Goal: Task Accomplishment & Management: Complete application form

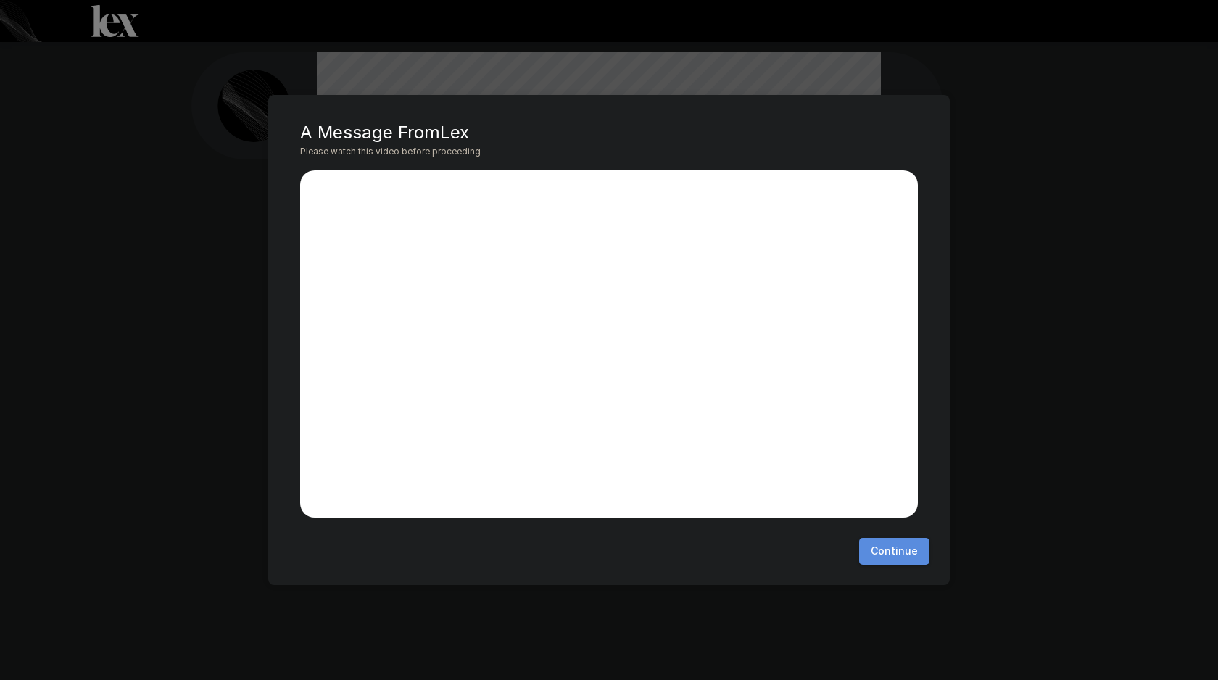
click at [900, 552] on button "Continue" at bounding box center [894, 551] width 70 height 27
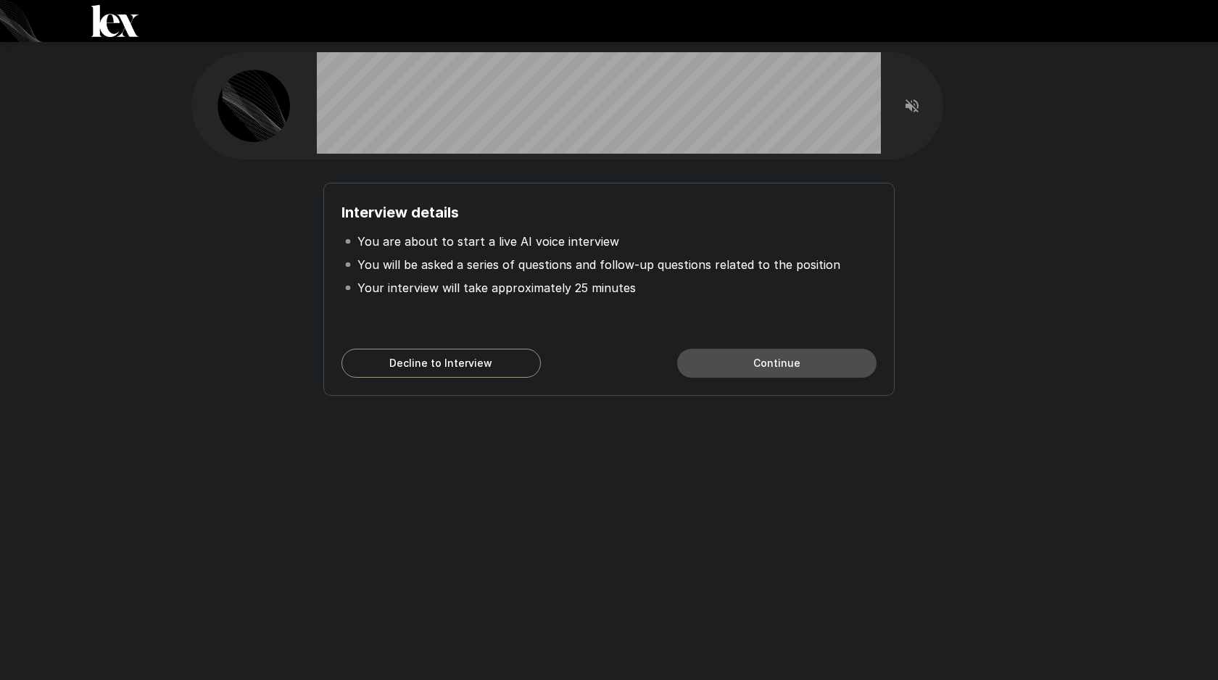
click at [796, 371] on button "Continue" at bounding box center [776, 363] width 199 height 29
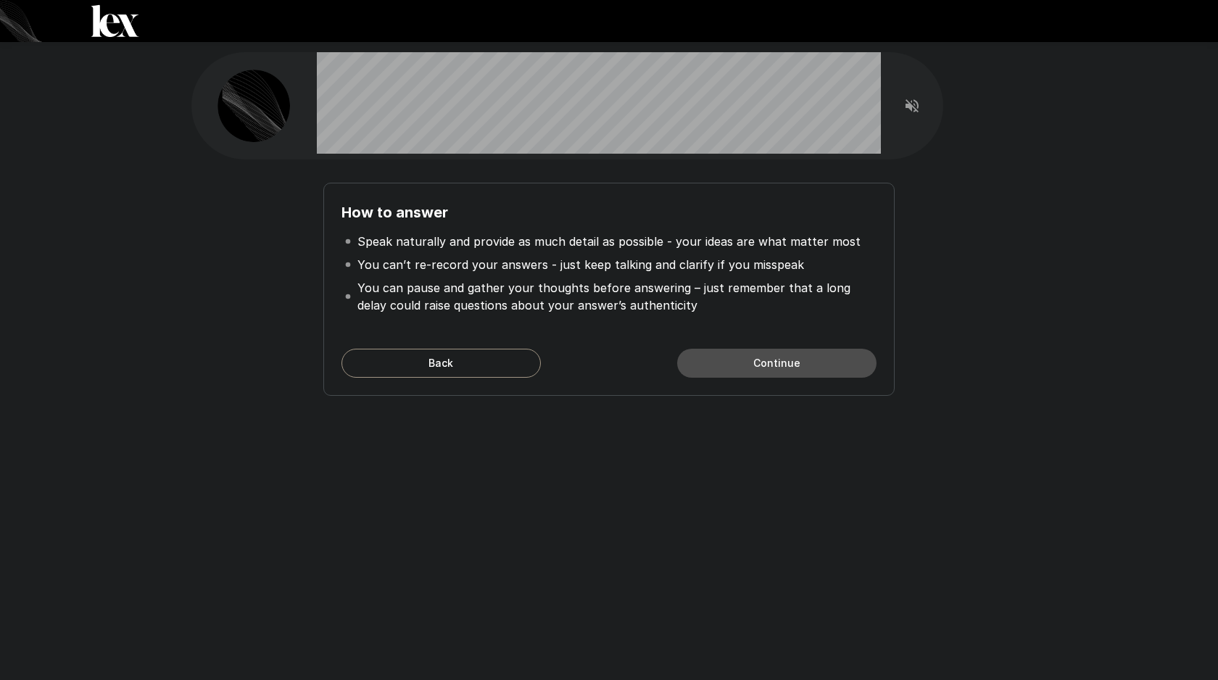
click at [787, 365] on button "Continue" at bounding box center [776, 363] width 199 height 29
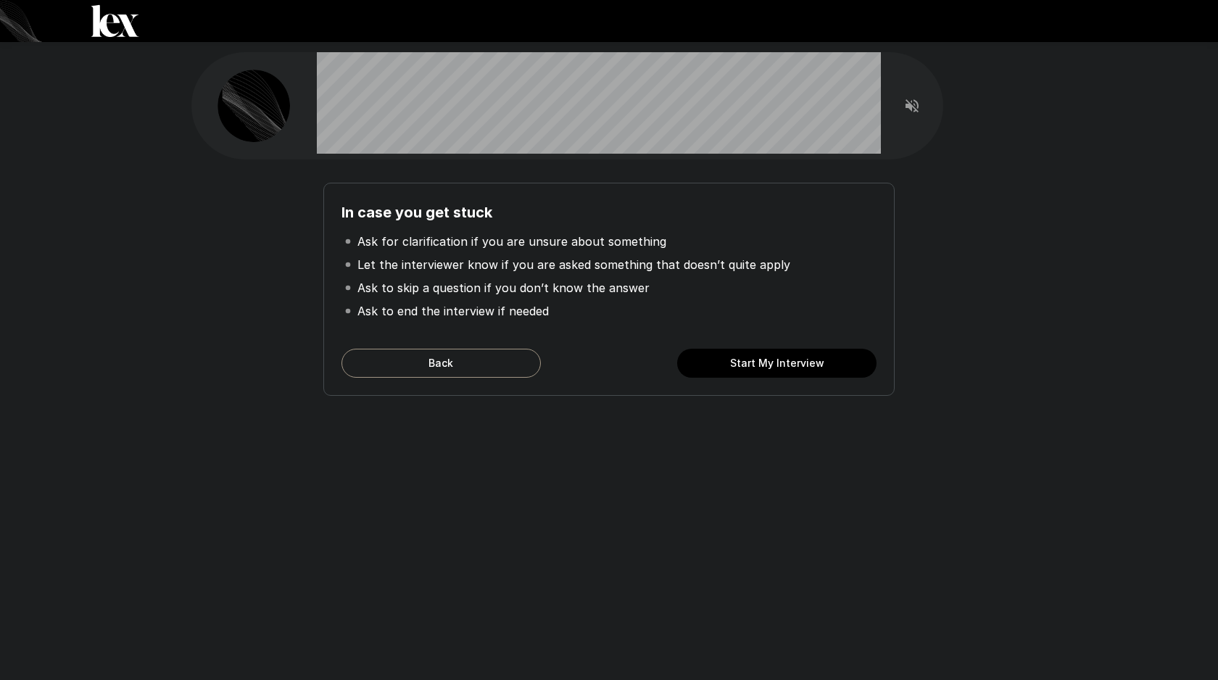
click at [787, 365] on button "Start My Interview" at bounding box center [776, 363] width 199 height 29
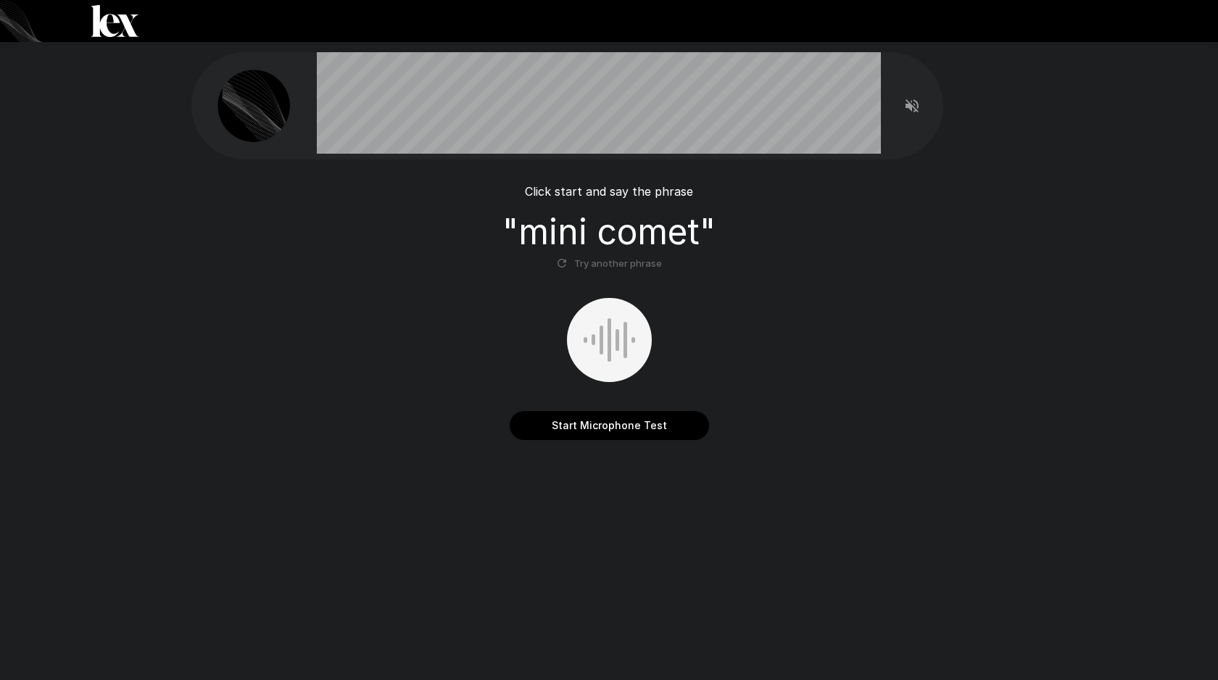
click at [623, 431] on button "Start Microphone Test" at bounding box center [609, 425] width 199 height 29
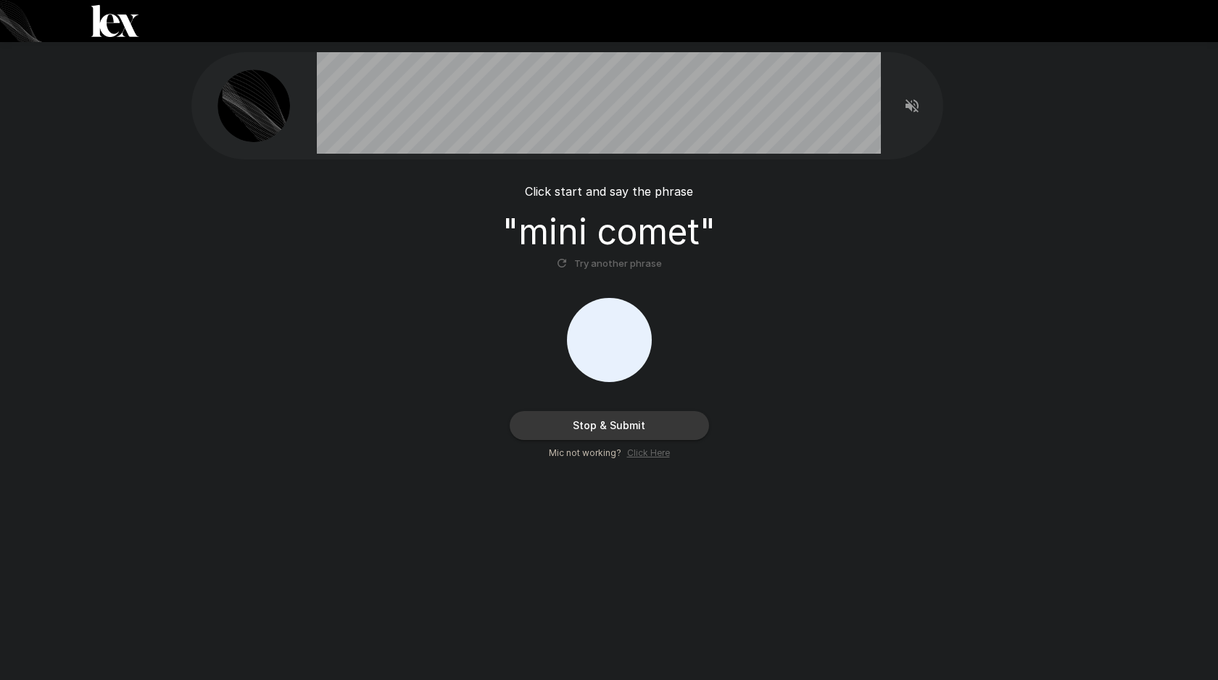
click at [566, 265] on icon "button" at bounding box center [561, 263] width 13 height 13
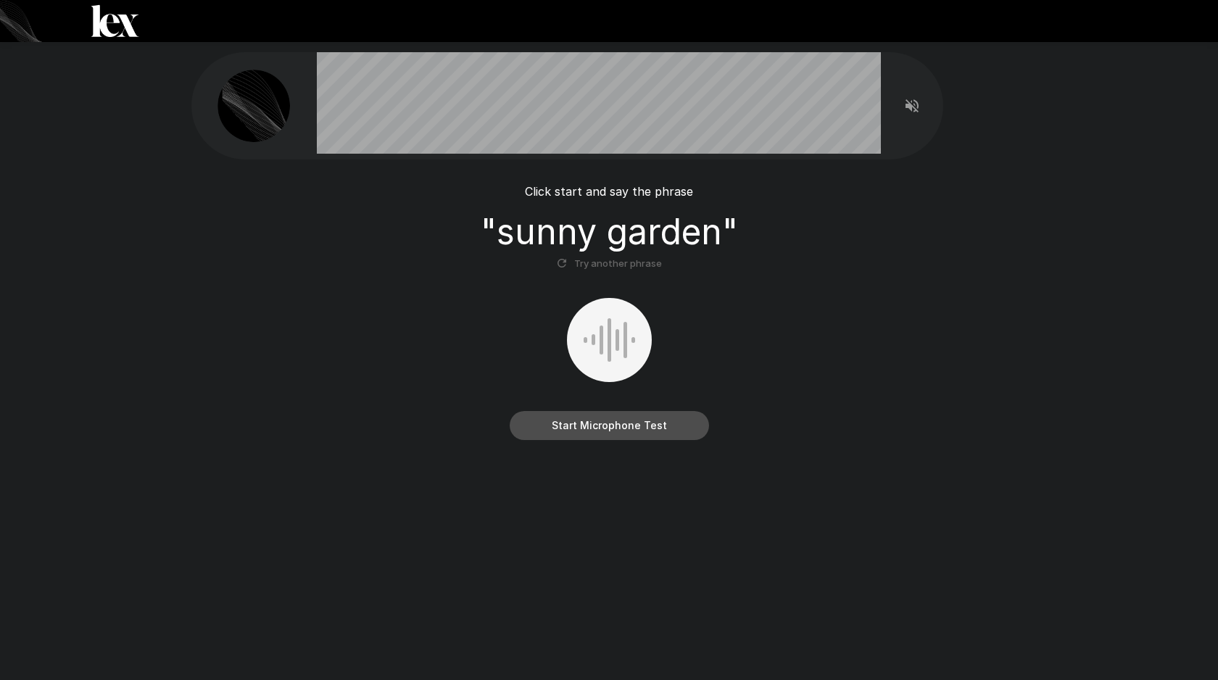
click at [600, 431] on button "Start Microphone Test" at bounding box center [609, 425] width 199 height 29
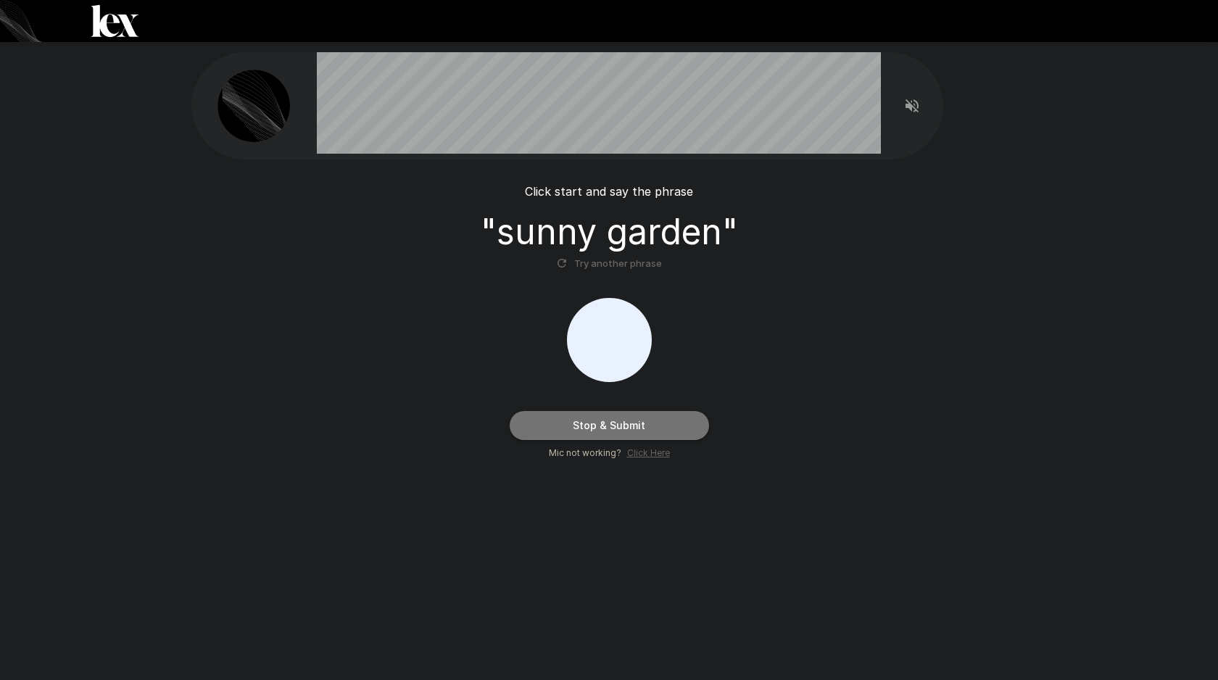
click at [623, 420] on button "Stop & Submit" at bounding box center [609, 425] width 199 height 29
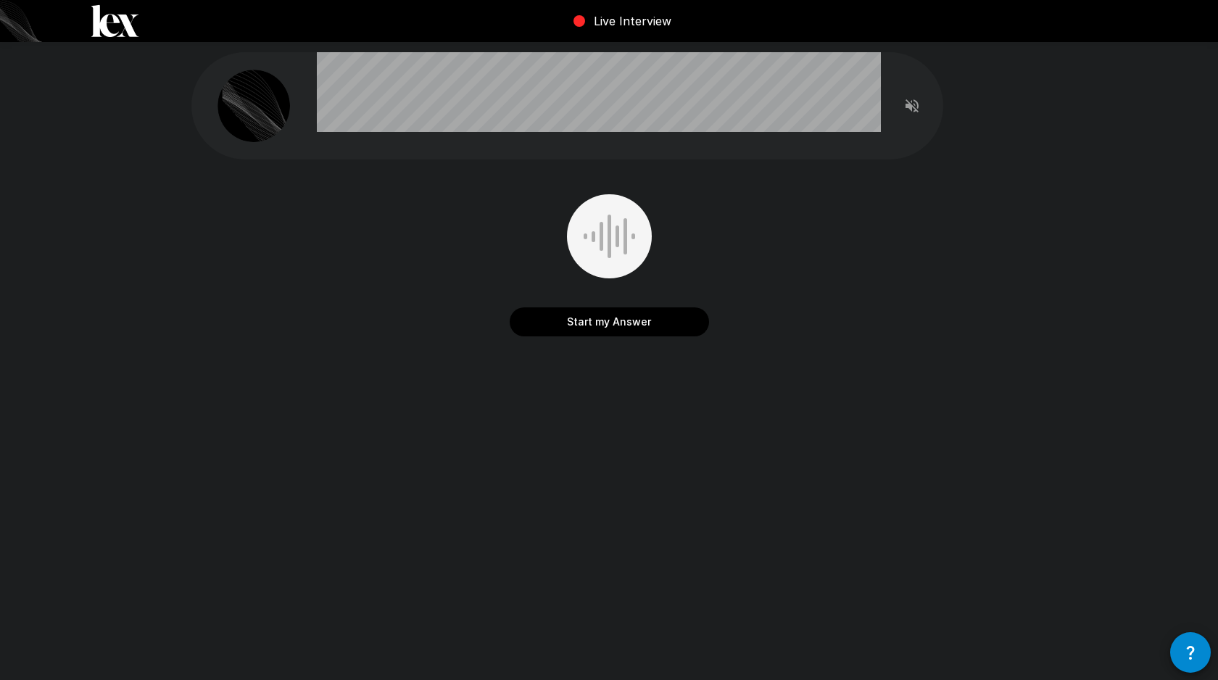
click at [605, 325] on button "Start my Answer" at bounding box center [609, 321] width 199 height 29
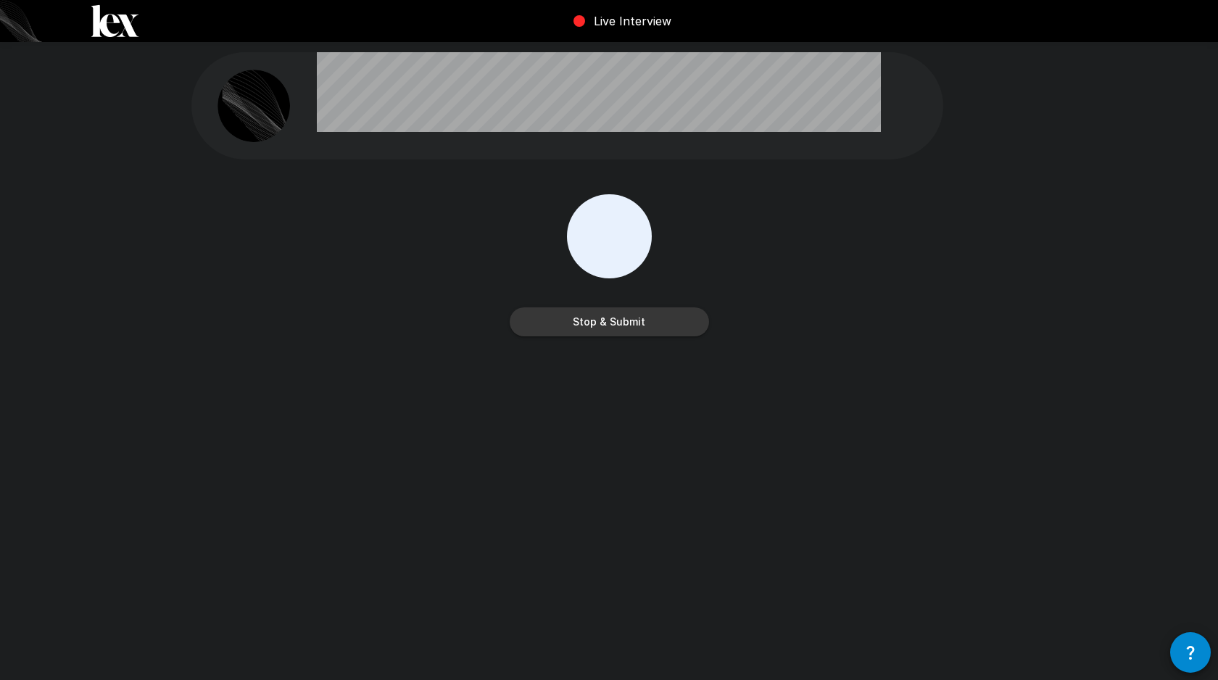
click at [605, 325] on button "Stop & Submit" at bounding box center [609, 321] width 199 height 29
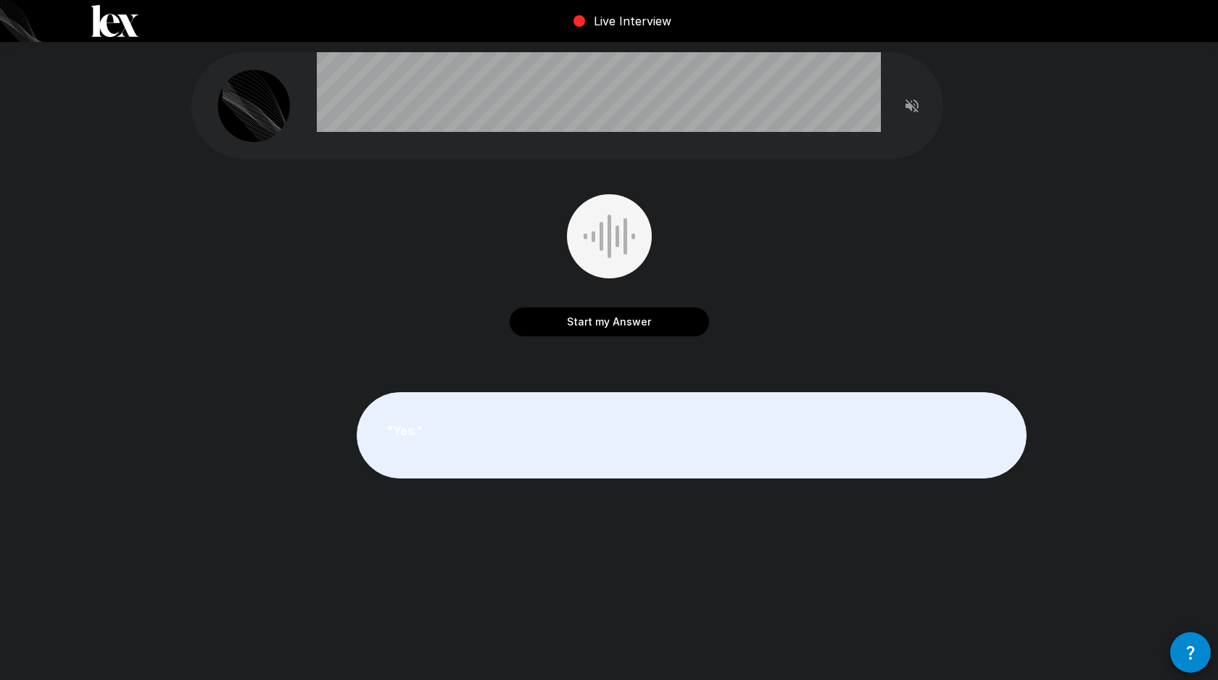
click at [605, 325] on button "Start my Answer" at bounding box center [609, 321] width 199 height 29
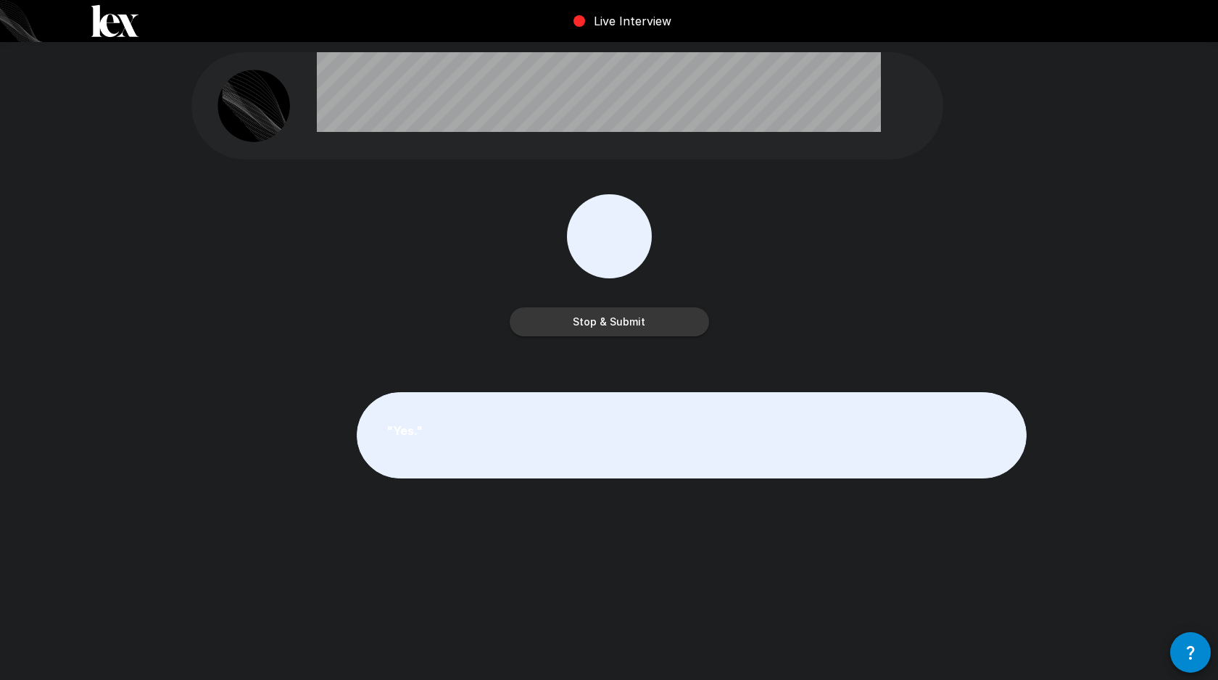
click at [605, 325] on button "Stop & Submit" at bounding box center [609, 321] width 199 height 29
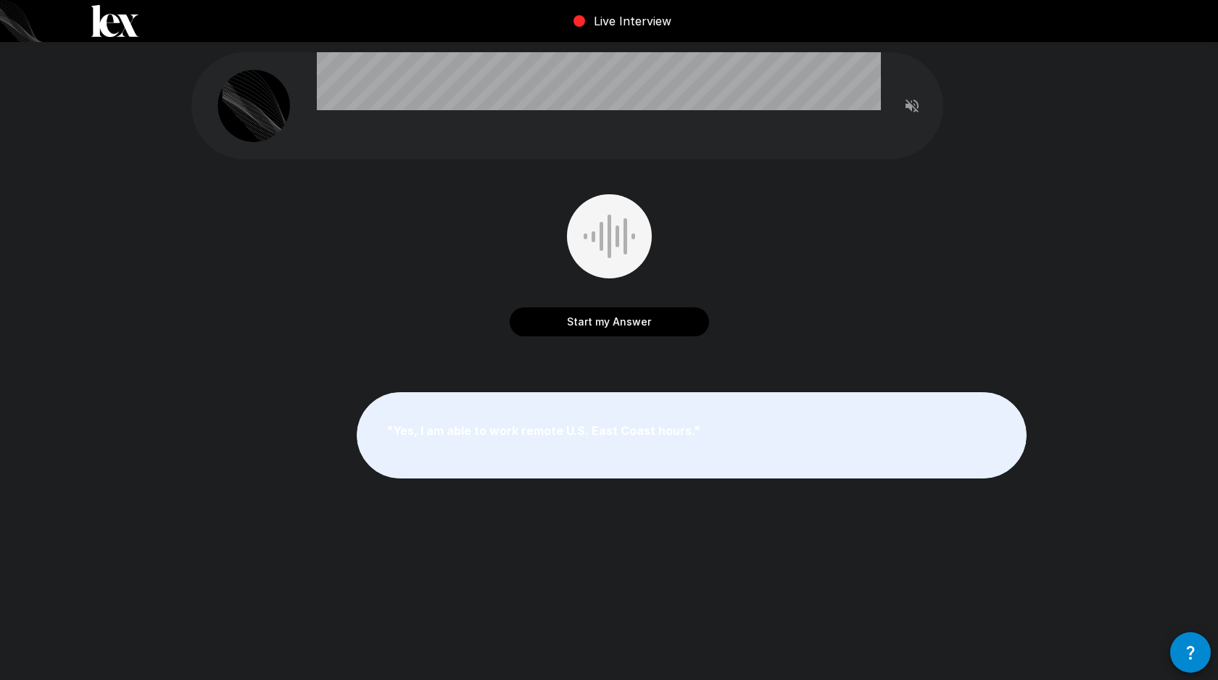
click at [605, 325] on button "Start my Answer" at bounding box center [609, 321] width 199 height 29
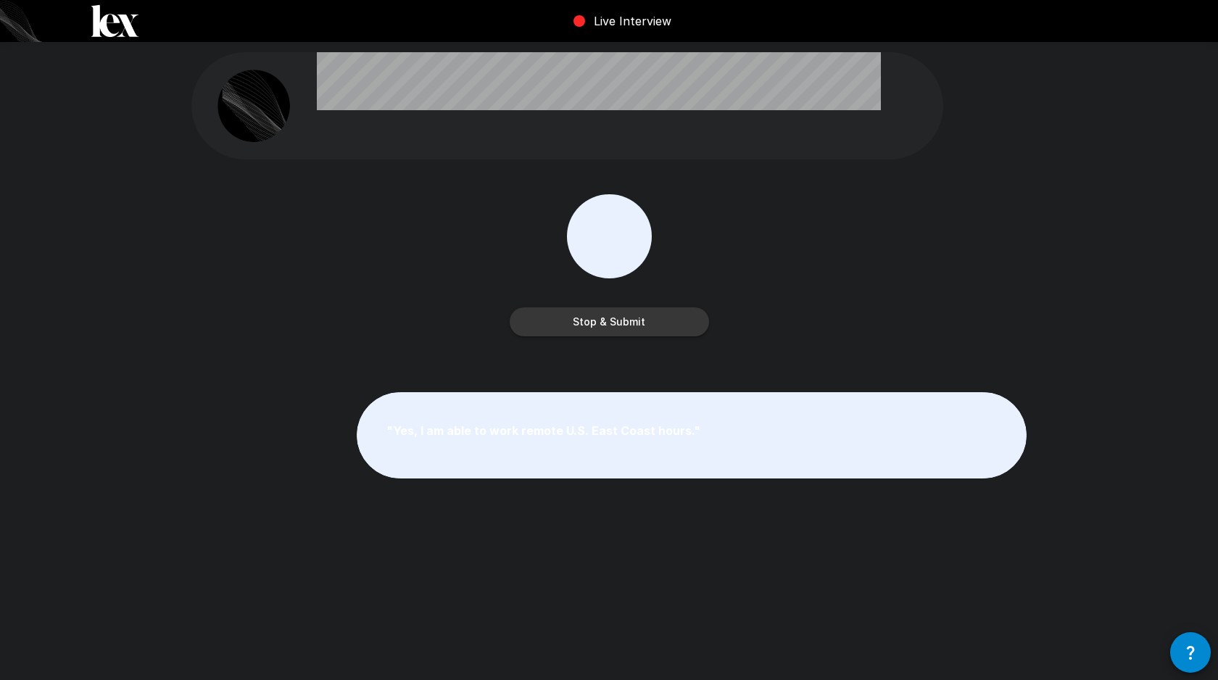
click at [605, 325] on button "Stop & Submit" at bounding box center [609, 321] width 199 height 29
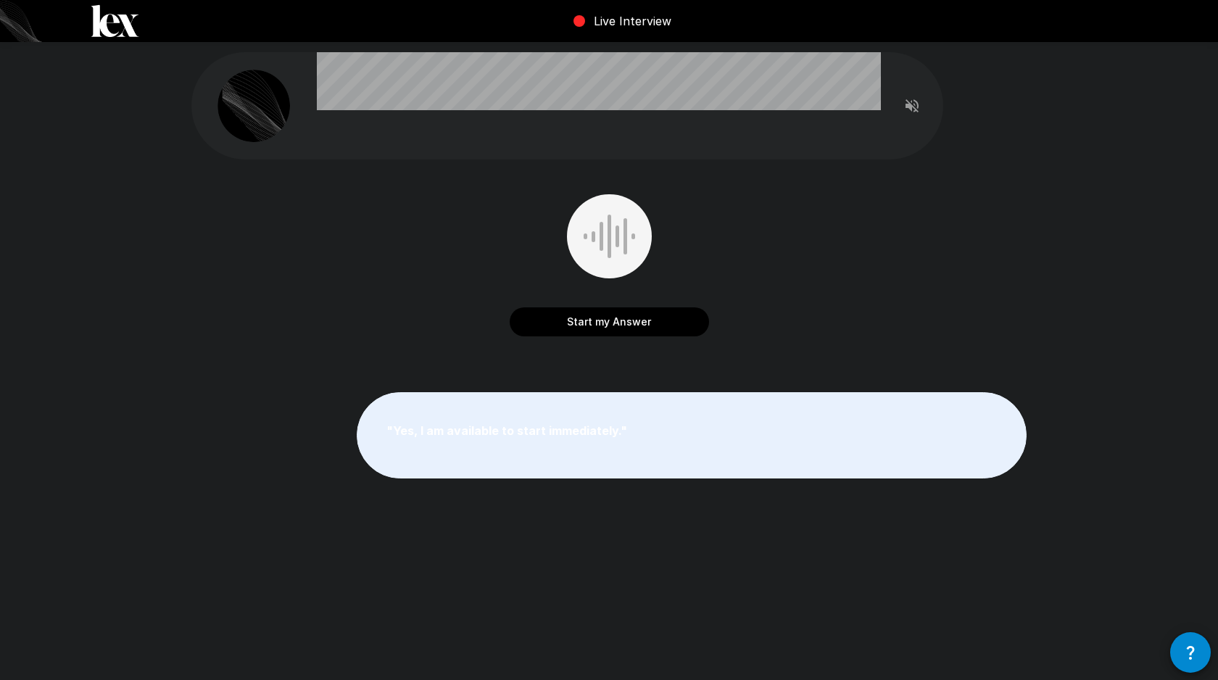
click at [605, 325] on button "Start my Answer" at bounding box center [609, 321] width 199 height 29
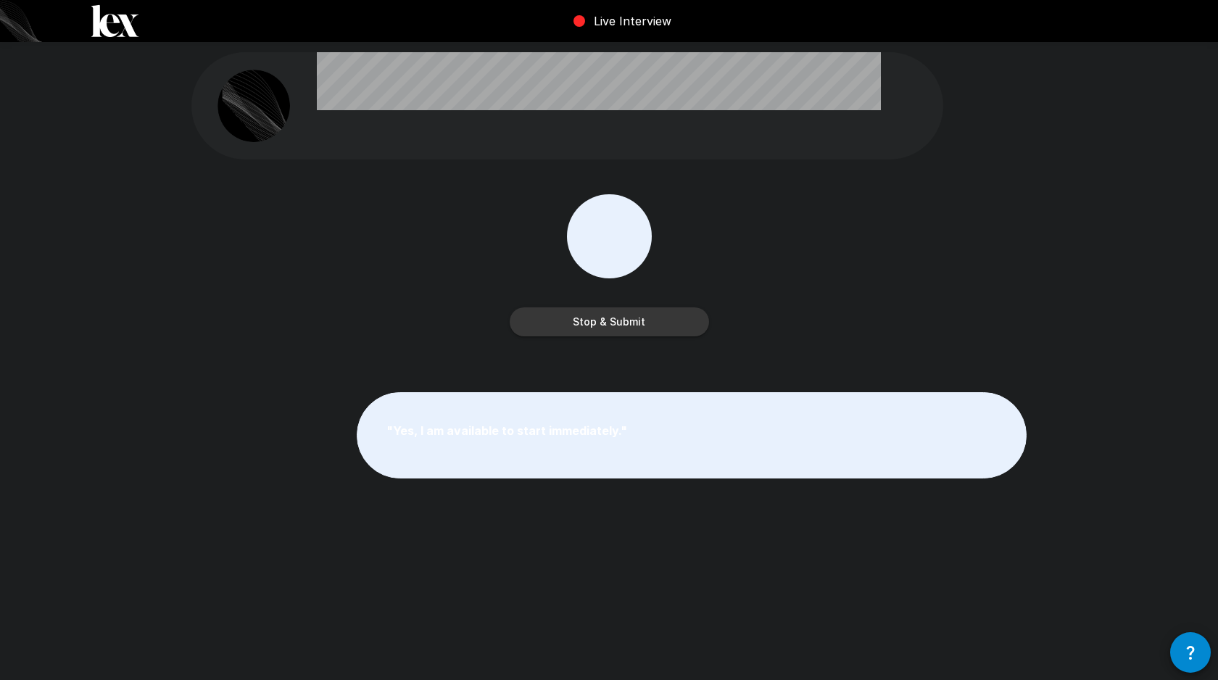
click at [605, 325] on button "Stop & Submit" at bounding box center [609, 321] width 199 height 29
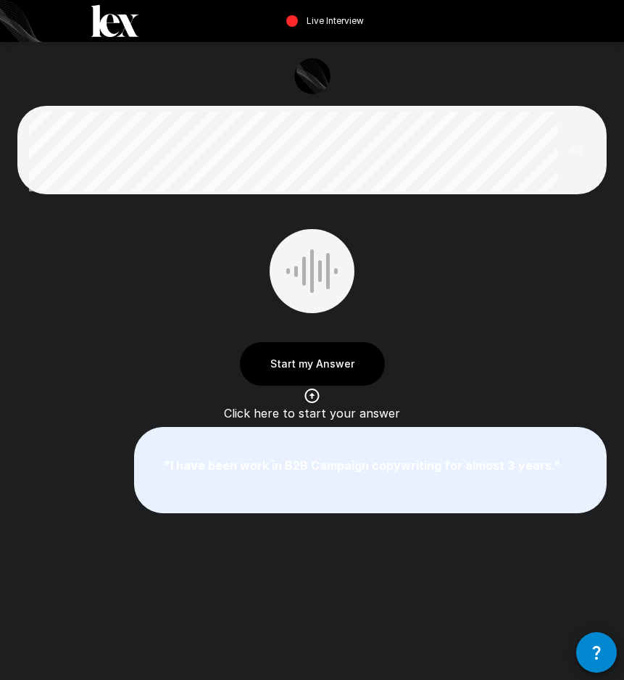
click at [299, 365] on button "Start my Answer" at bounding box center [312, 363] width 145 height 43
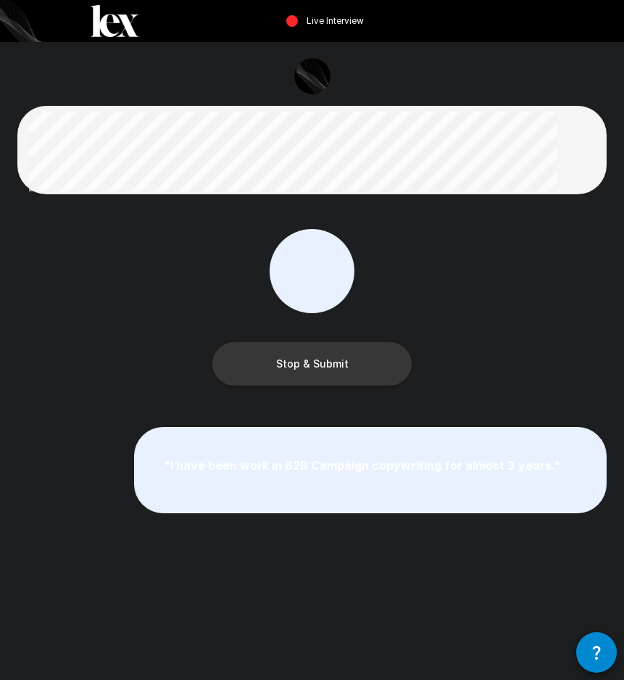
click at [299, 365] on button "Stop & Submit" at bounding box center [311, 363] width 199 height 43
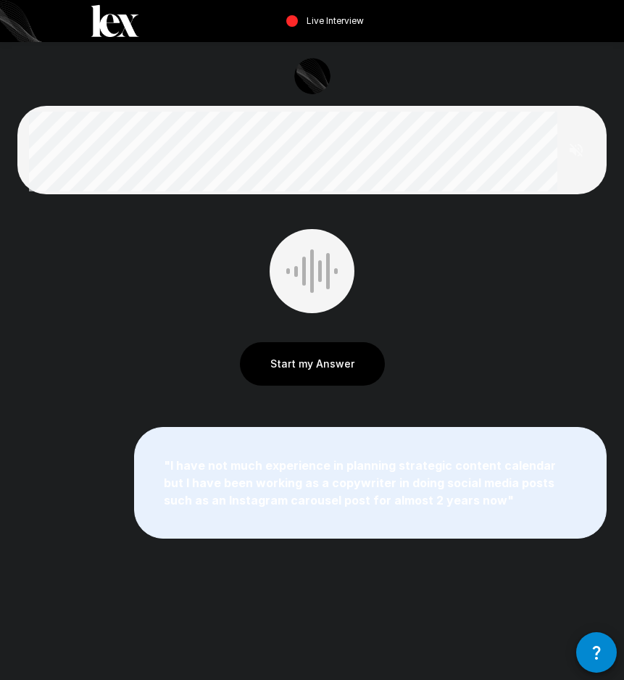
click at [319, 366] on button "Start my Answer" at bounding box center [312, 363] width 145 height 43
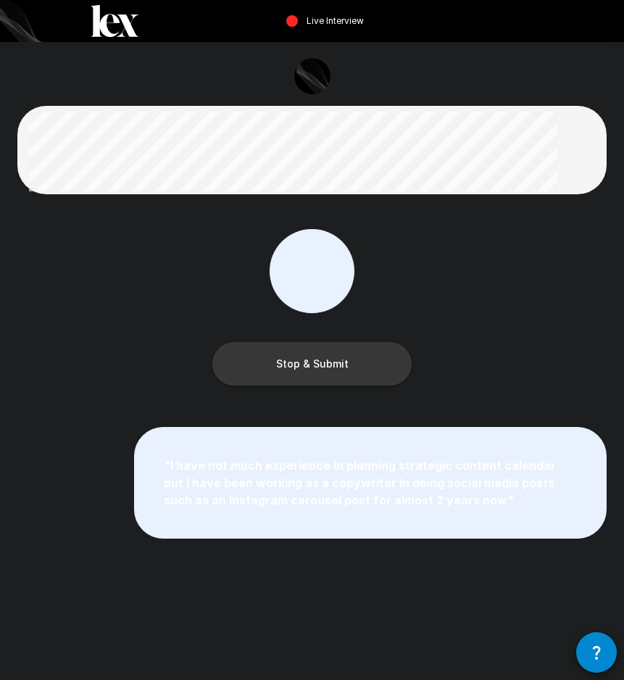
click at [319, 366] on button "Stop & Submit" at bounding box center [311, 363] width 199 height 43
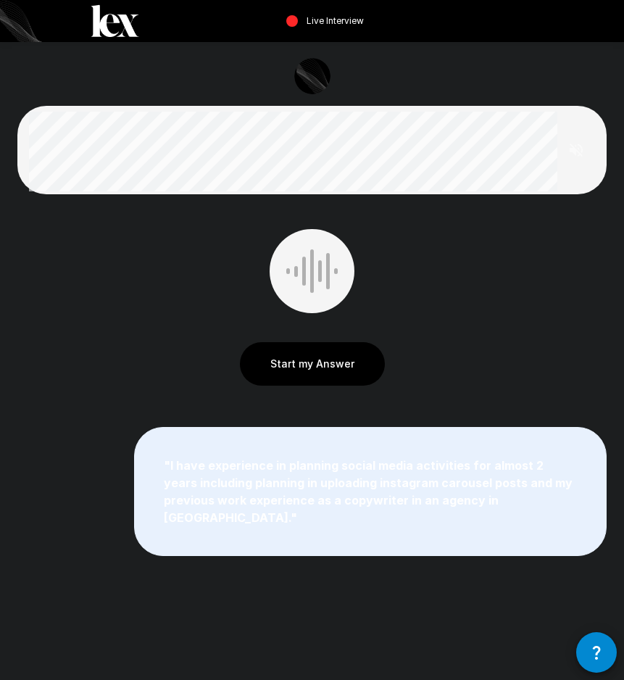
click at [332, 362] on button "Start my Answer" at bounding box center [312, 363] width 145 height 43
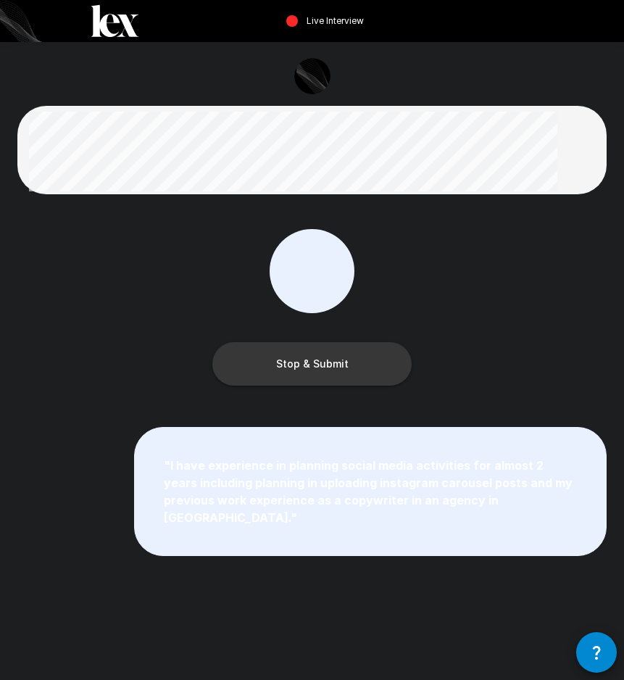
click at [332, 362] on button "Stop & Submit" at bounding box center [311, 363] width 199 height 43
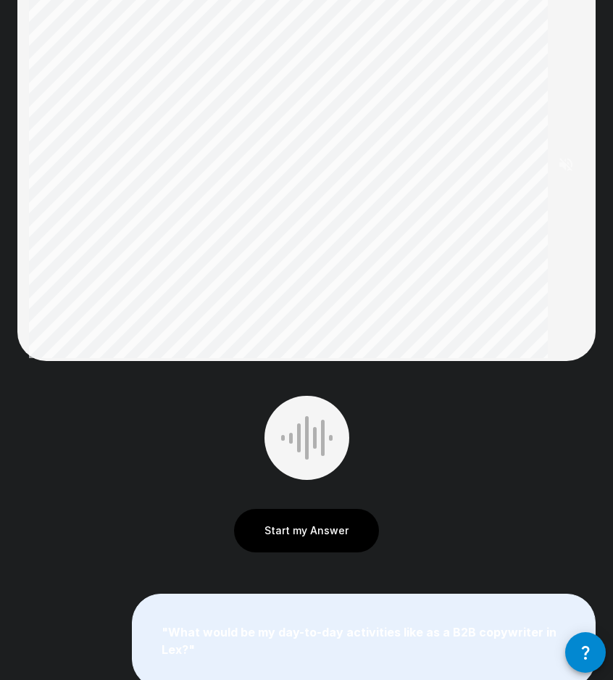
scroll to position [139, 0]
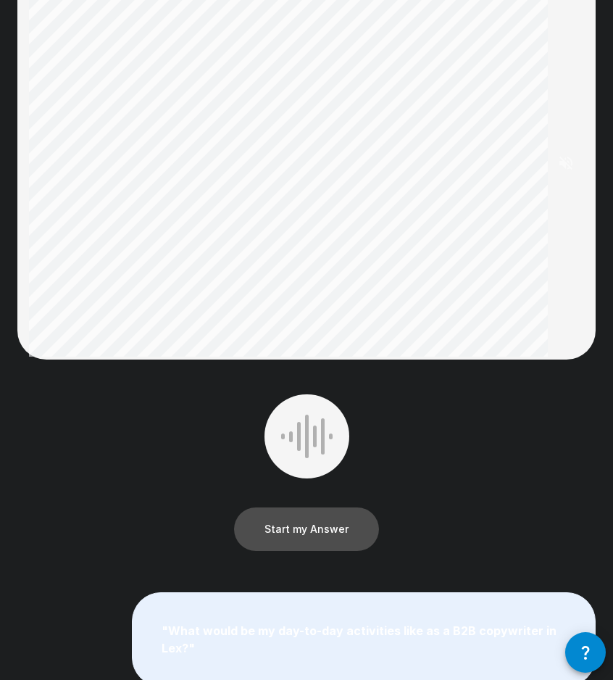
click at [279, 528] on button "Start my Answer" at bounding box center [306, 528] width 145 height 43
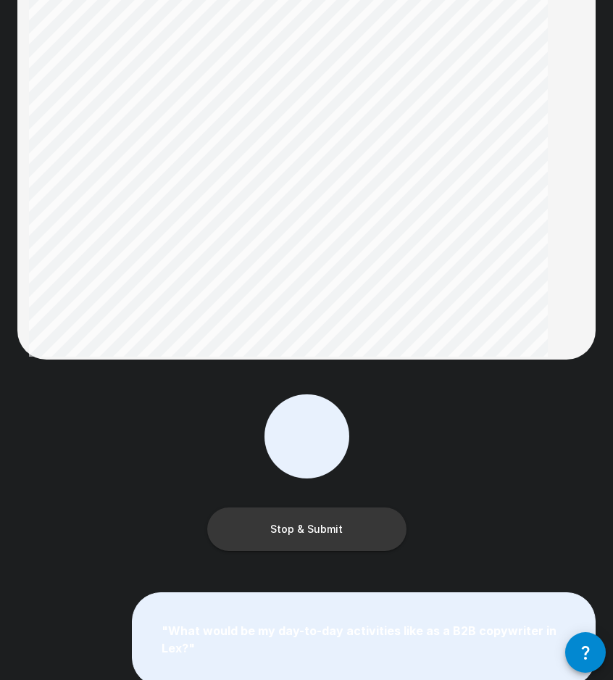
click at [279, 528] on button "Stop & Submit" at bounding box center [306, 528] width 199 height 43
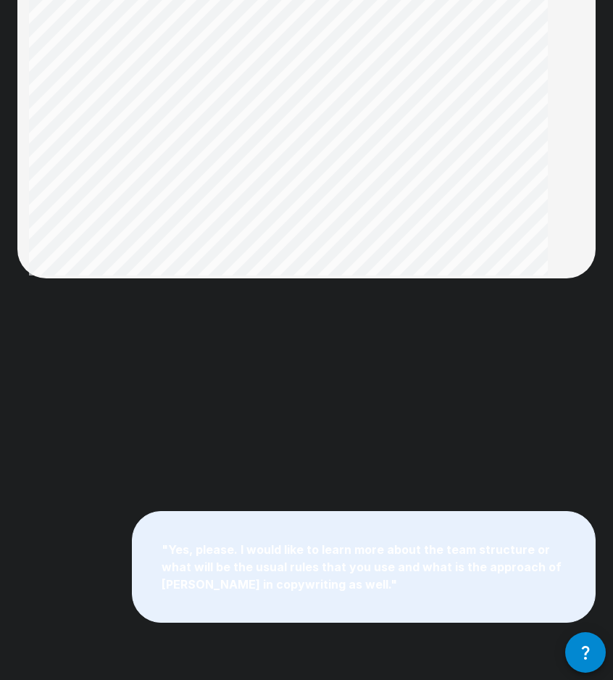
scroll to position [352, 0]
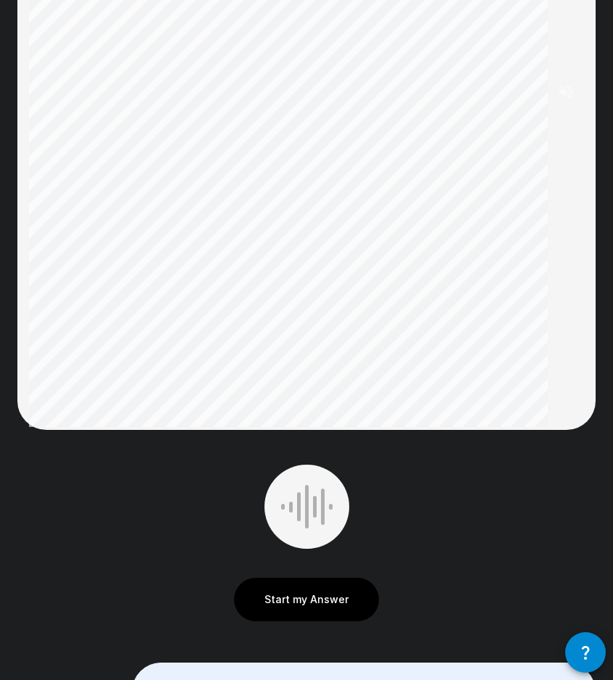
click at [278, 591] on button "Start my Answer" at bounding box center [306, 599] width 145 height 43
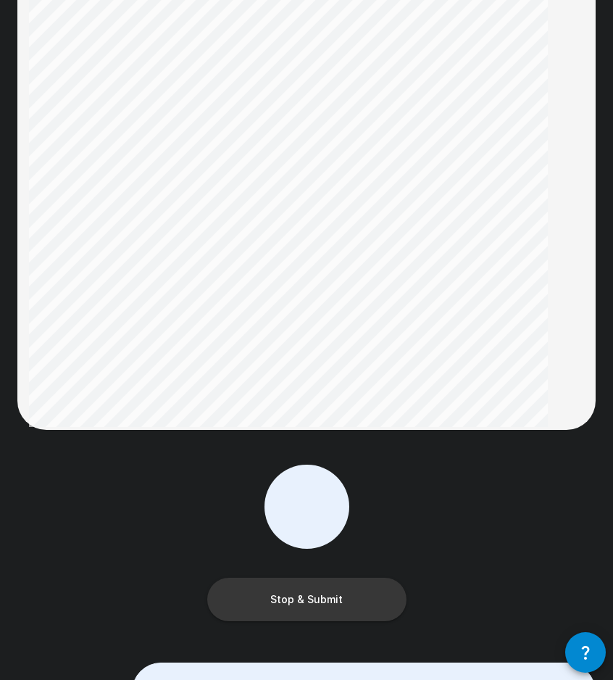
click at [311, 607] on button "Stop & Submit" at bounding box center [306, 599] width 199 height 43
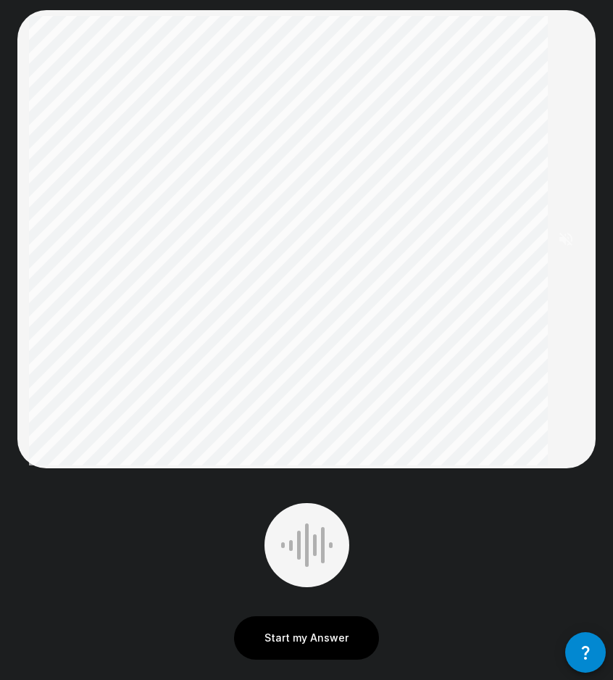
scroll to position [141, 0]
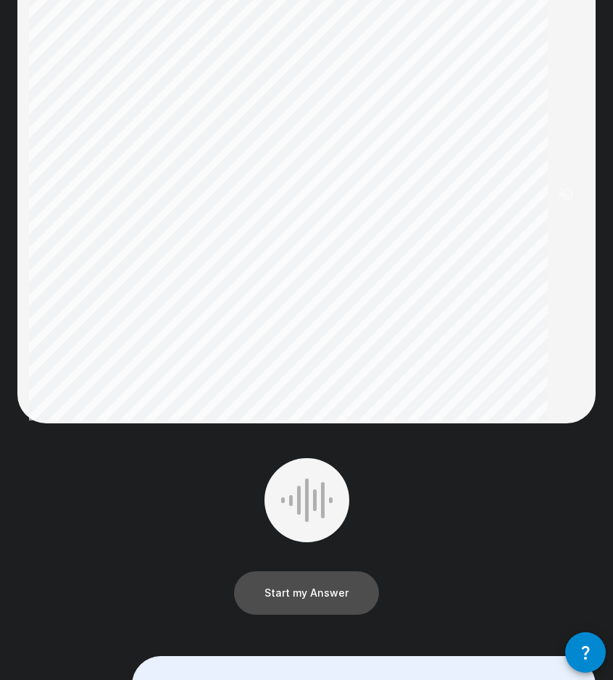
click at [293, 589] on button "Start my Answer" at bounding box center [306, 592] width 145 height 43
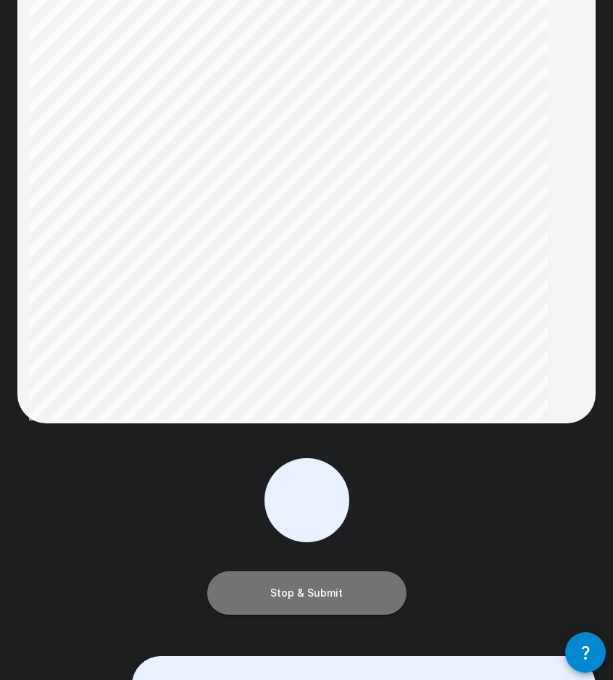
click at [293, 590] on button "Stop & Submit" at bounding box center [306, 592] width 199 height 43
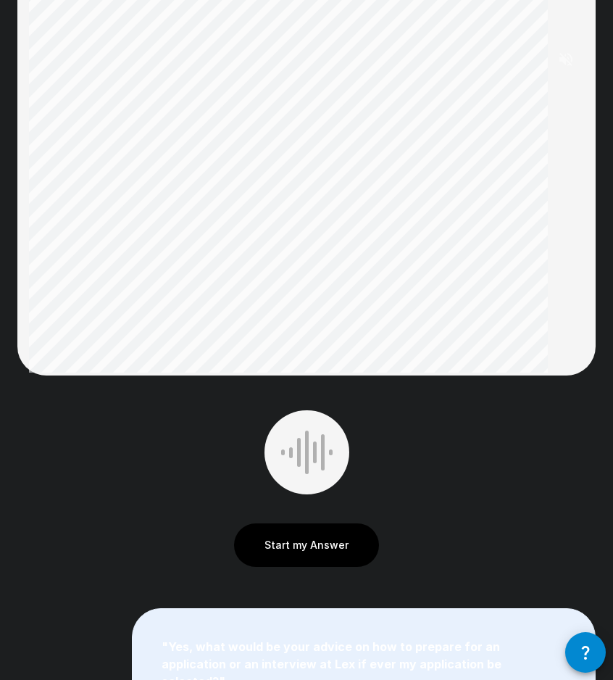
scroll to position [397, 0]
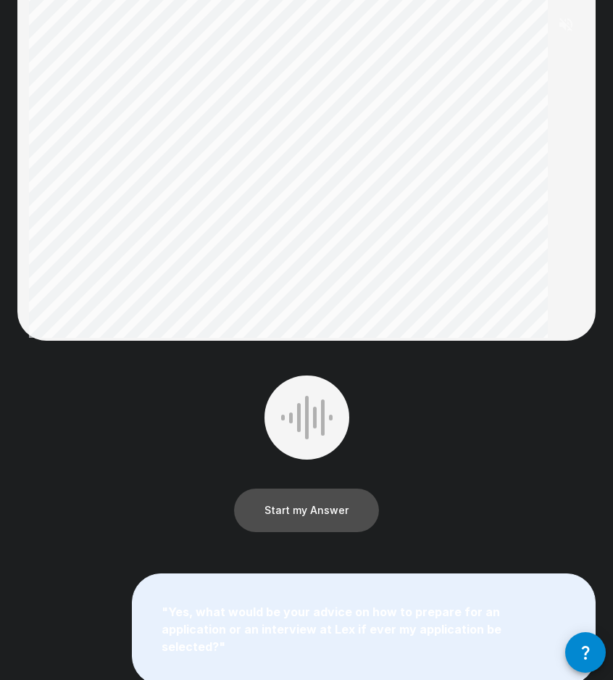
click at [305, 504] on button "Start my Answer" at bounding box center [306, 510] width 145 height 43
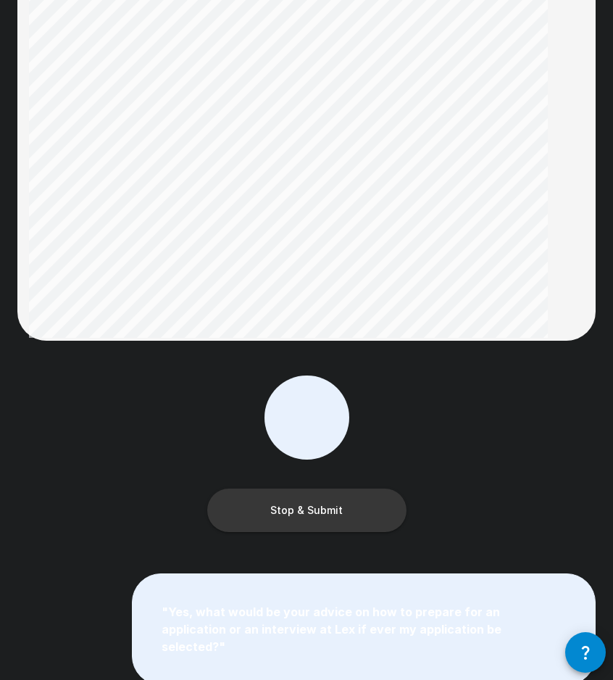
click at [305, 504] on button "Stop & Submit" at bounding box center [306, 510] width 199 height 43
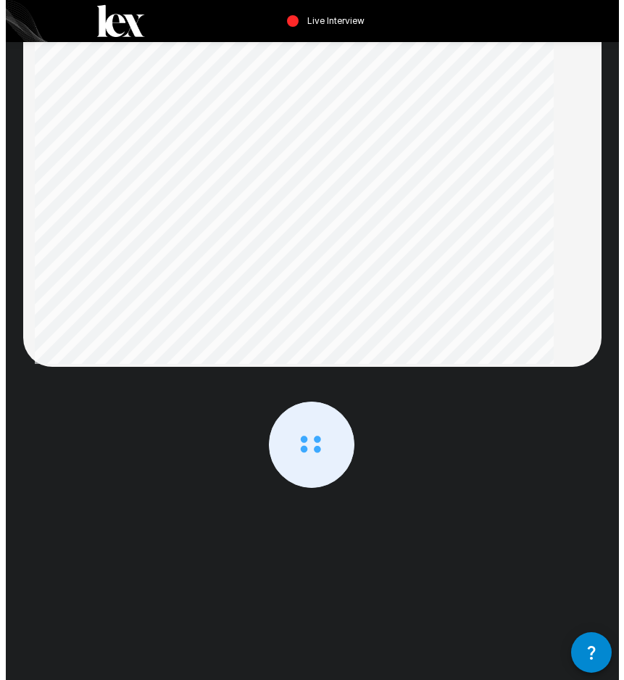
scroll to position [0, 0]
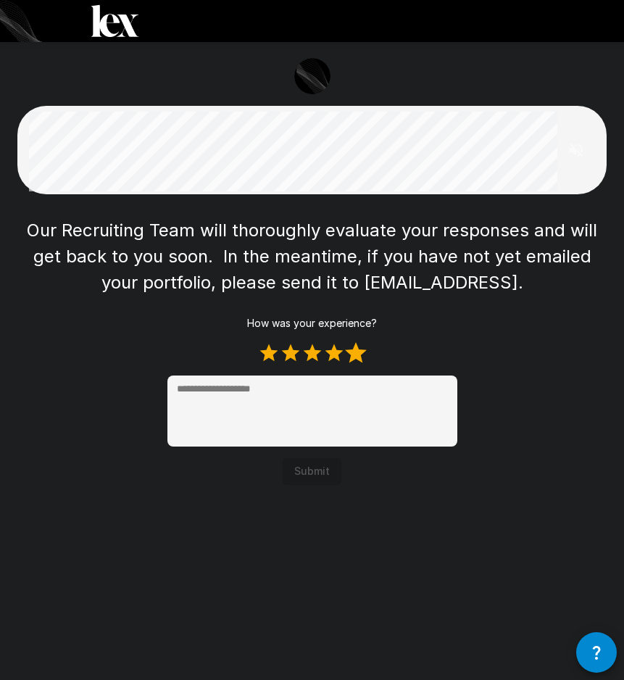
click at [354, 350] on label "5 Stars" at bounding box center [356, 353] width 22 height 22
type textarea "*"
click at [322, 472] on button "Submit" at bounding box center [312, 471] width 59 height 27
